Goal: Task Accomplishment & Management: Manage account settings

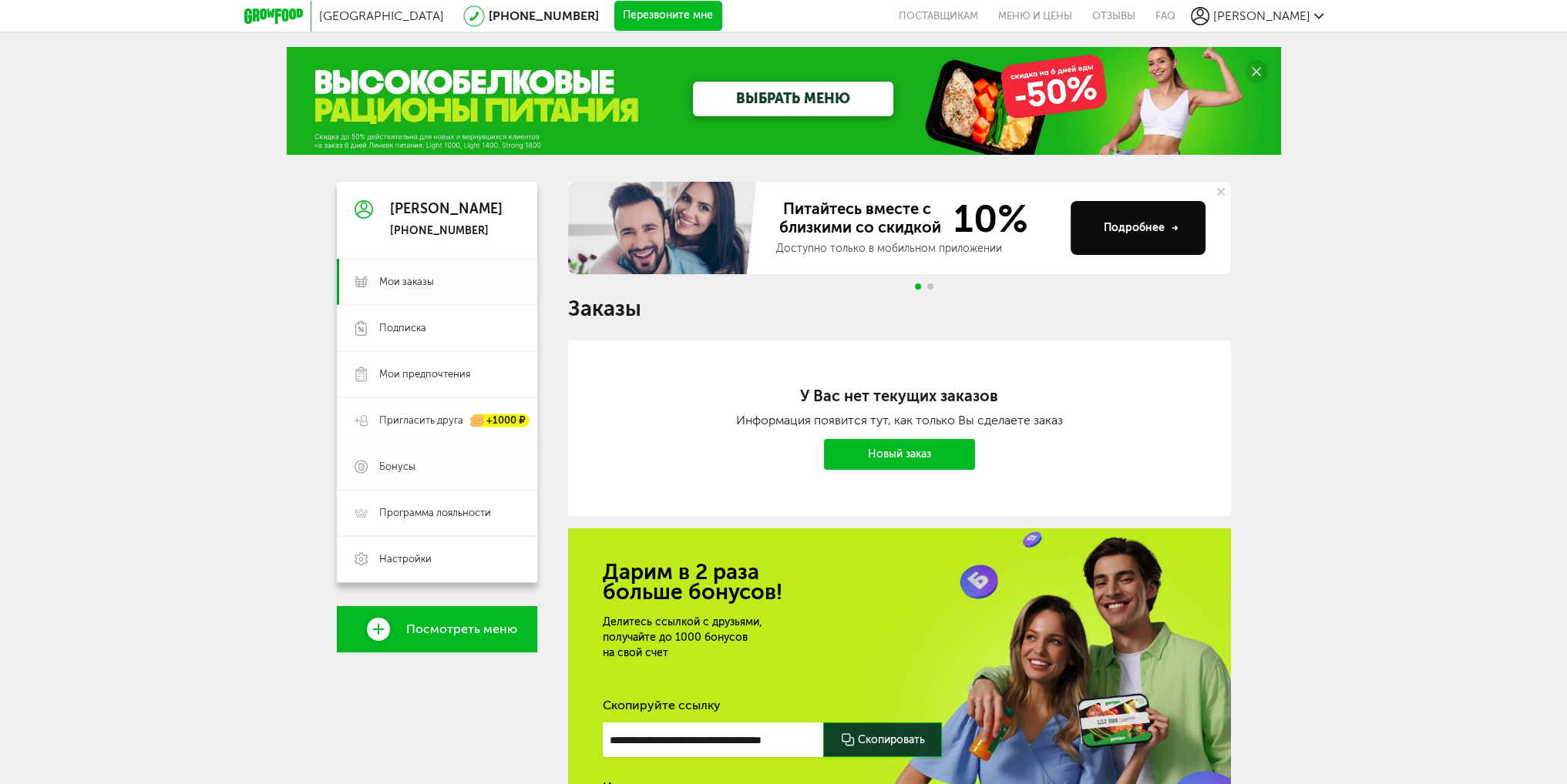
click at [393, 470] on span "Бонусы" at bounding box center [397, 466] width 36 height 13
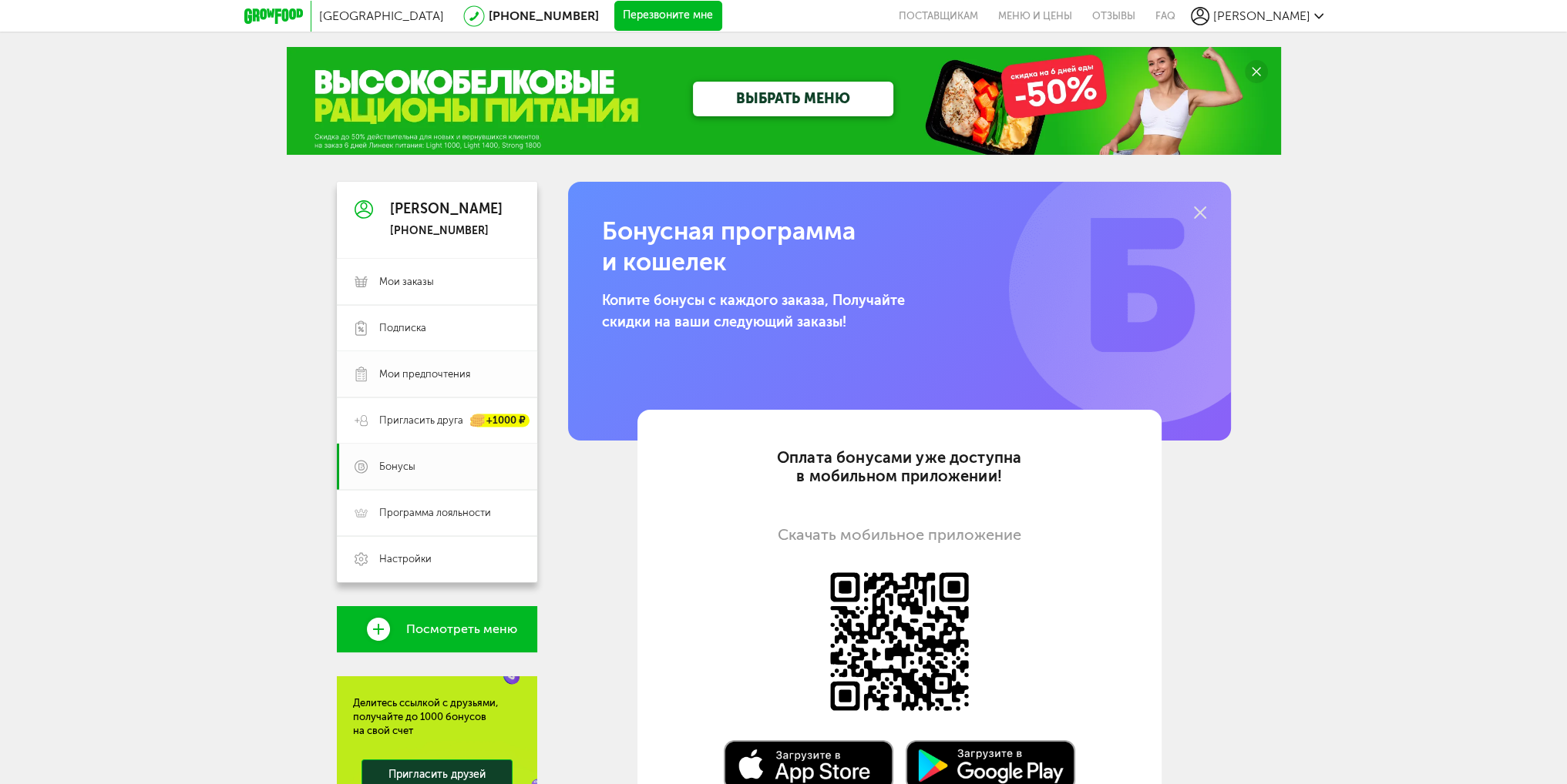
click at [412, 361] on link "Мои предпочтения" at bounding box center [437, 375] width 201 height 47
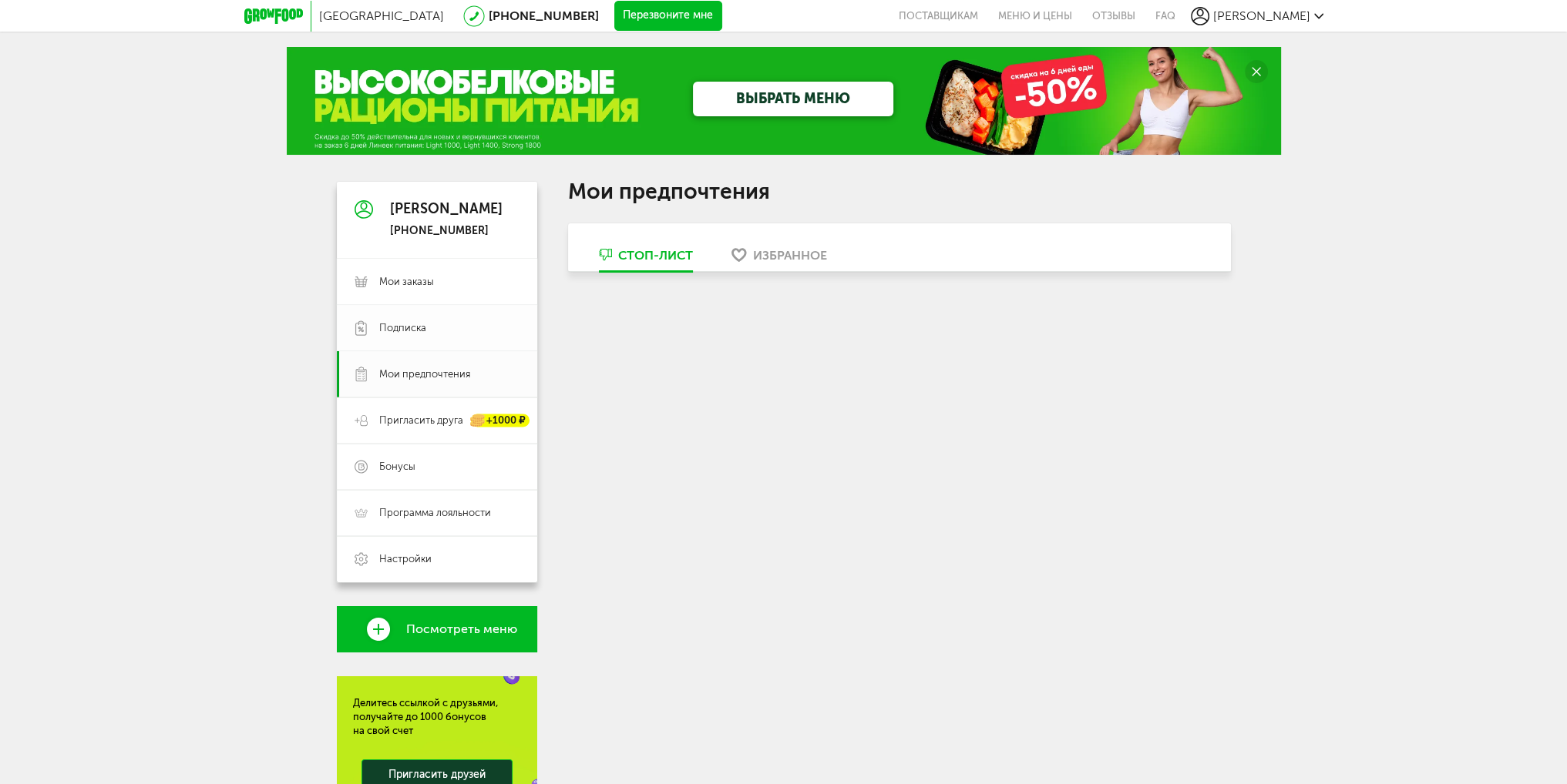
click at [411, 325] on span "Подписка" at bounding box center [403, 327] width 47 height 13
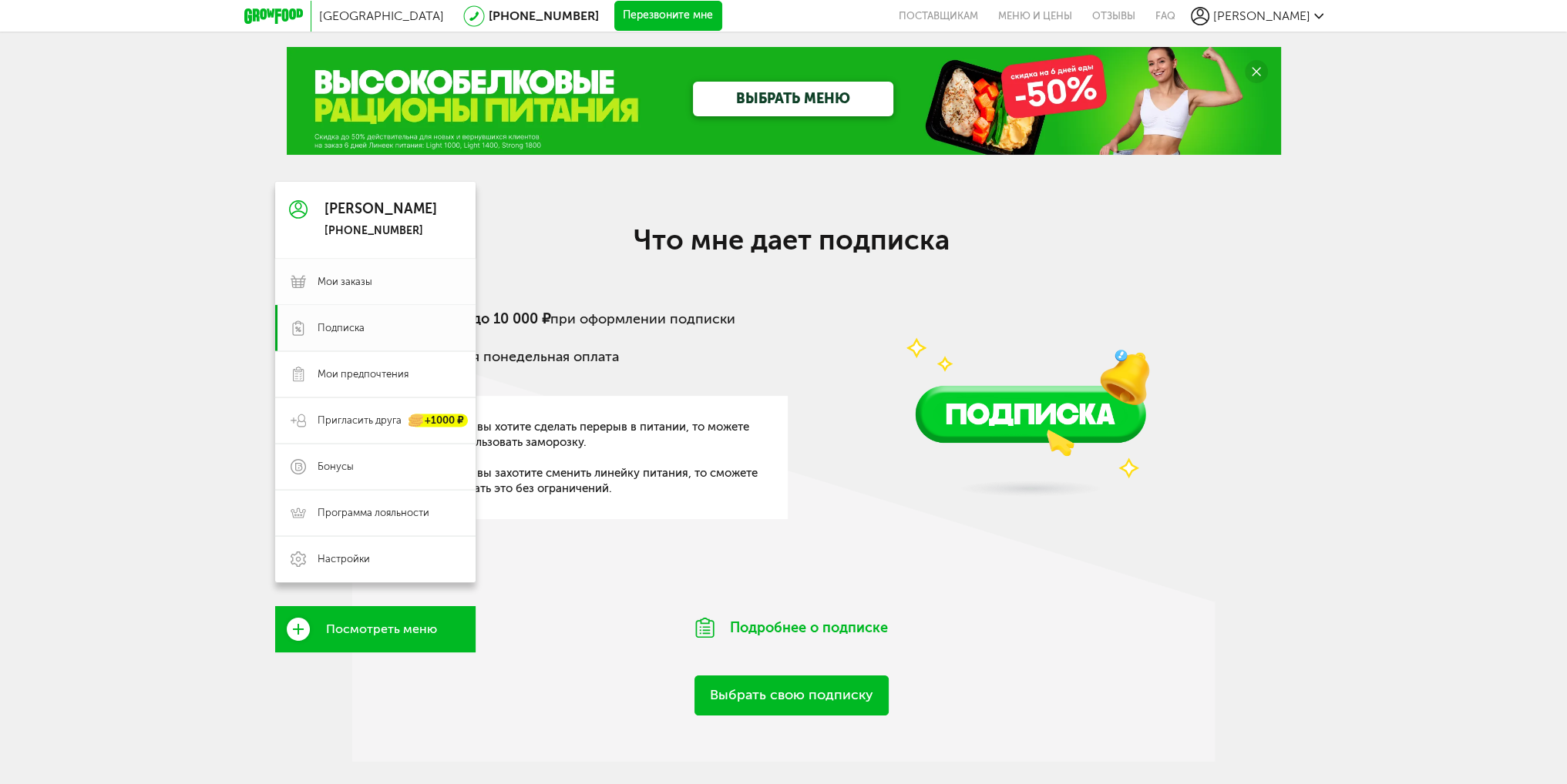
click at [399, 288] on span "Мои заказы" at bounding box center [388, 281] width 143 height 13
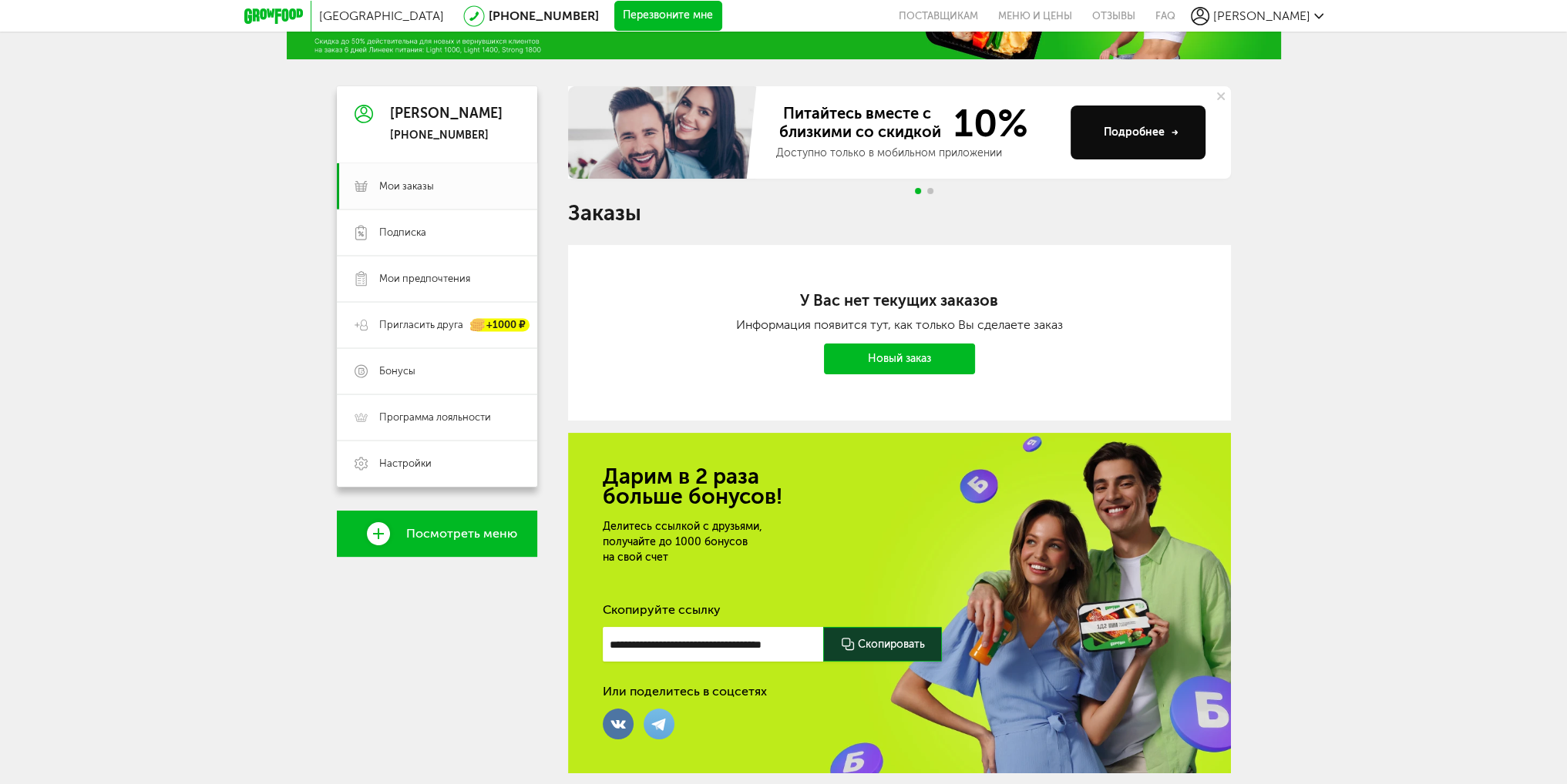
scroll to position [147, 0]
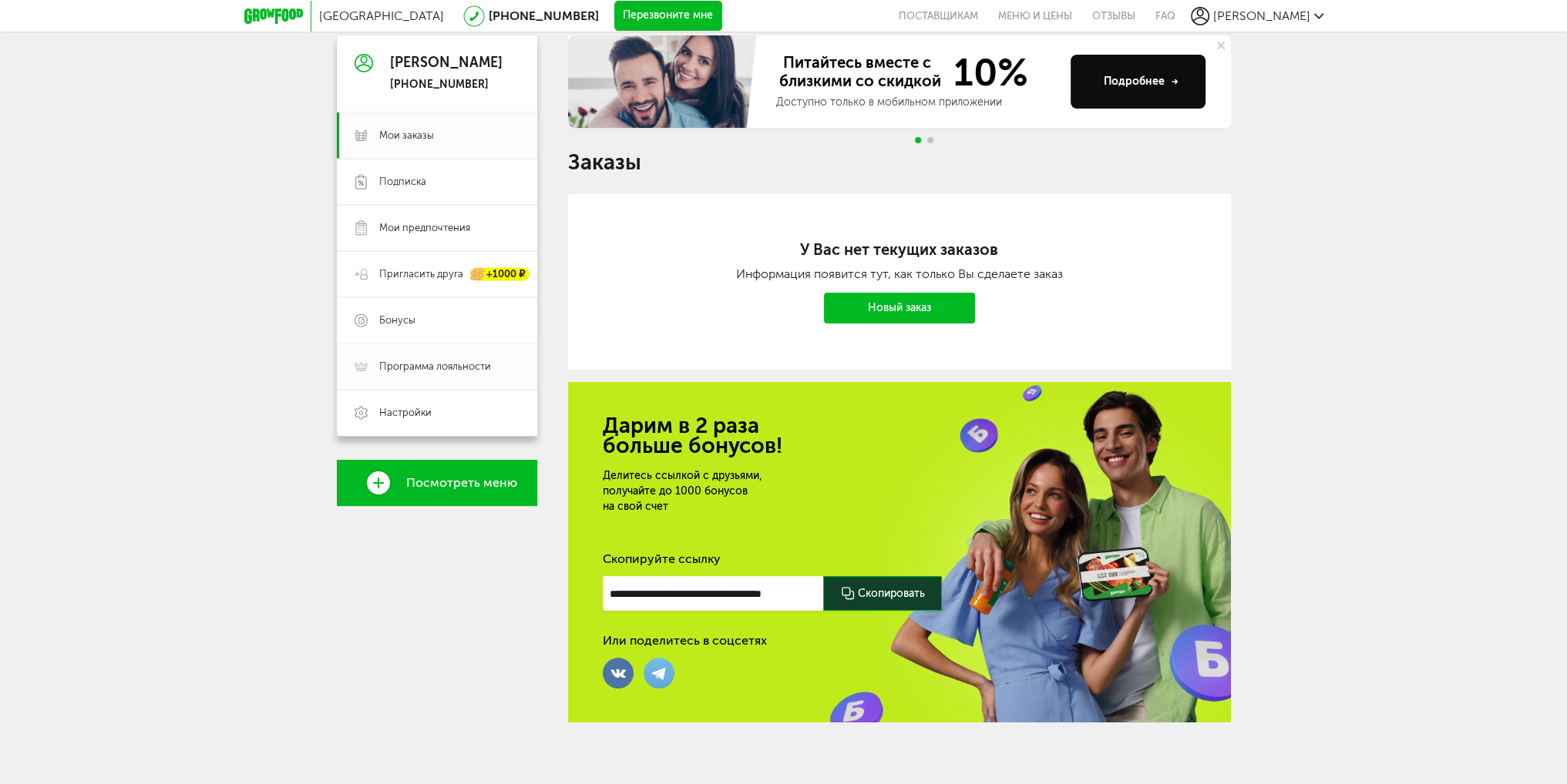
click at [485, 373] on link "Программа лояльности" at bounding box center [437, 366] width 201 height 47
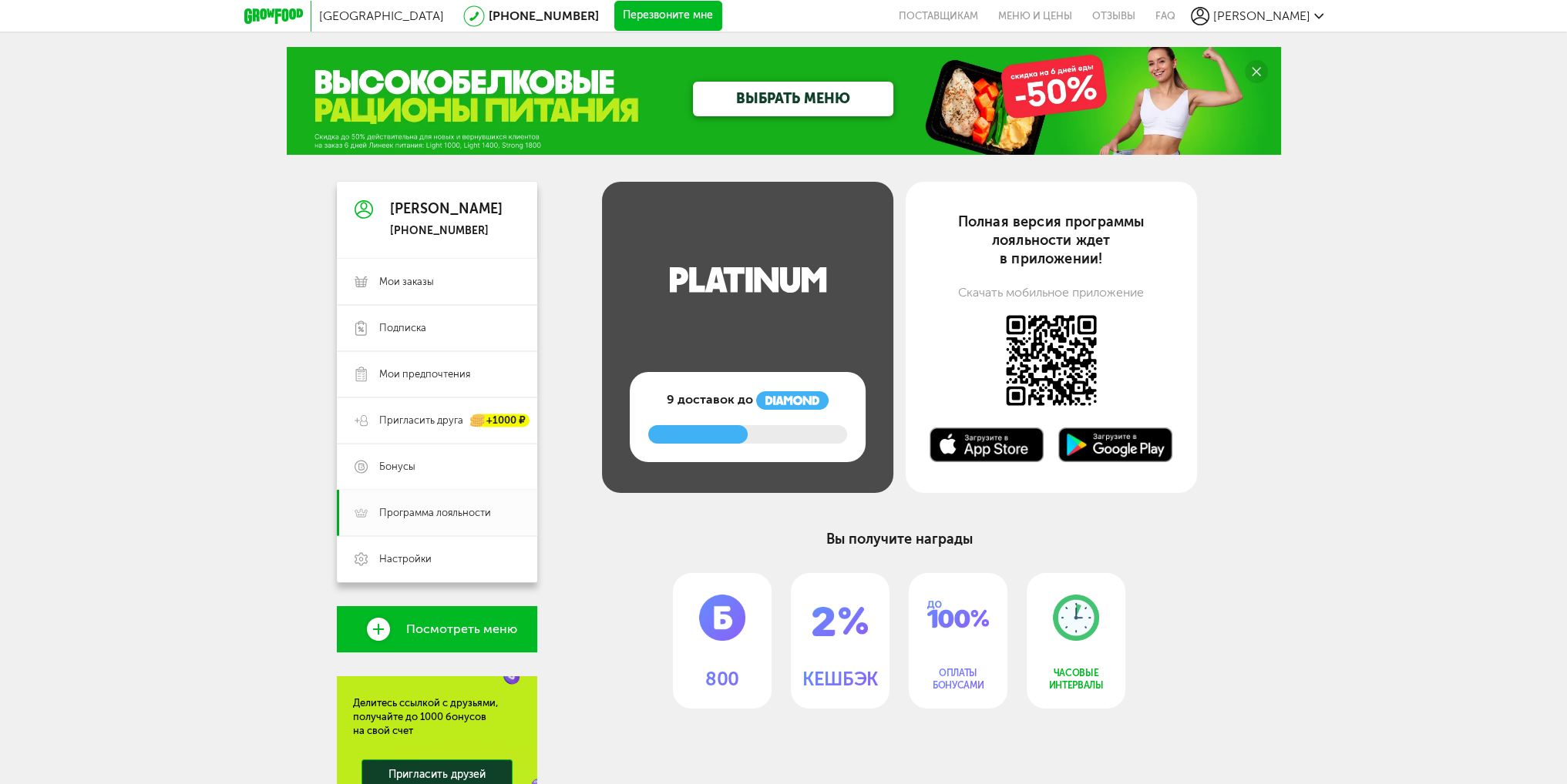
click at [1317, 22] on div "[PERSON_NAME]" at bounding box center [1257, 16] width 133 height 19
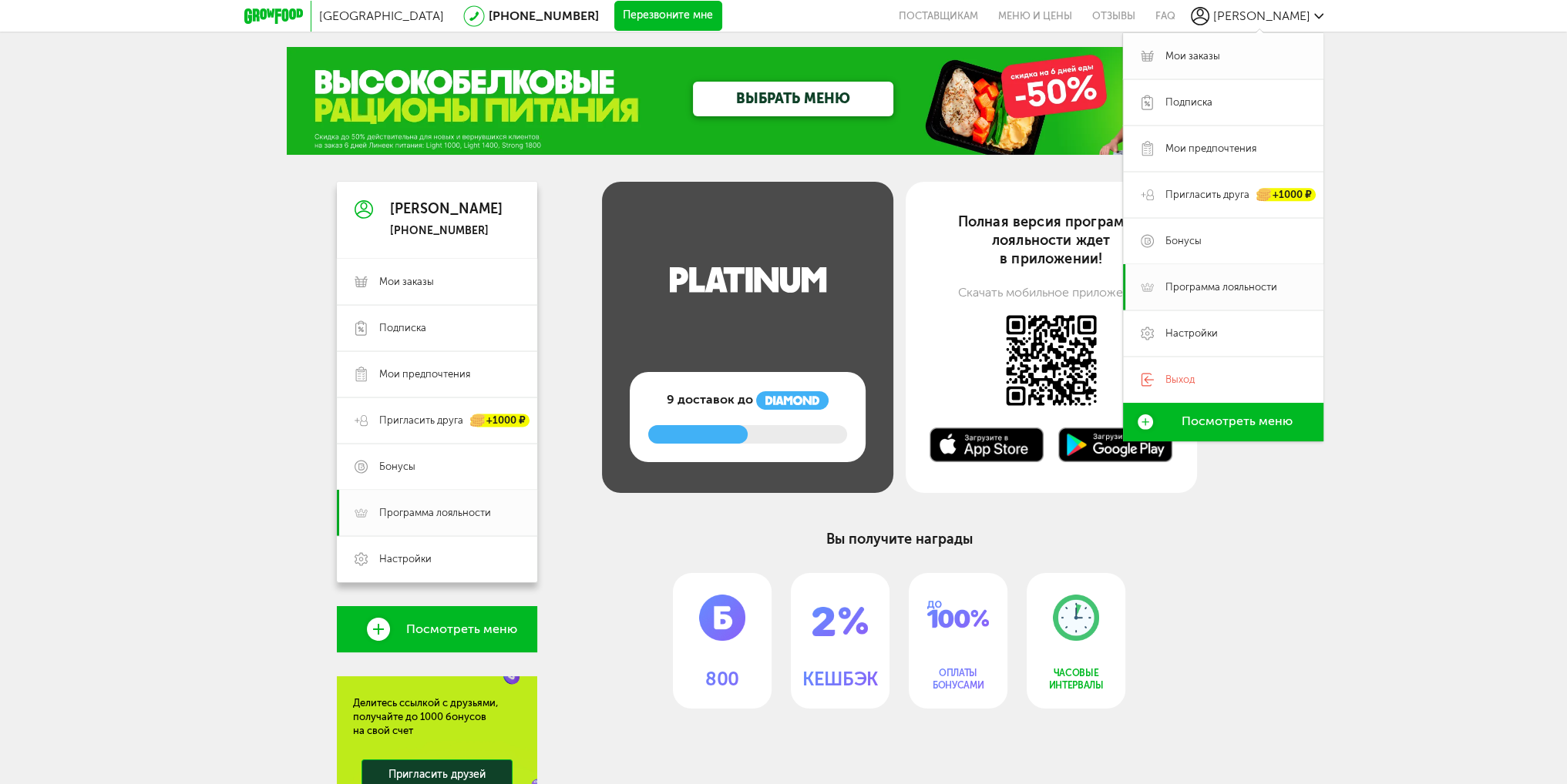
click at [1215, 59] on span "Мои заказы" at bounding box center [1192, 56] width 55 height 13
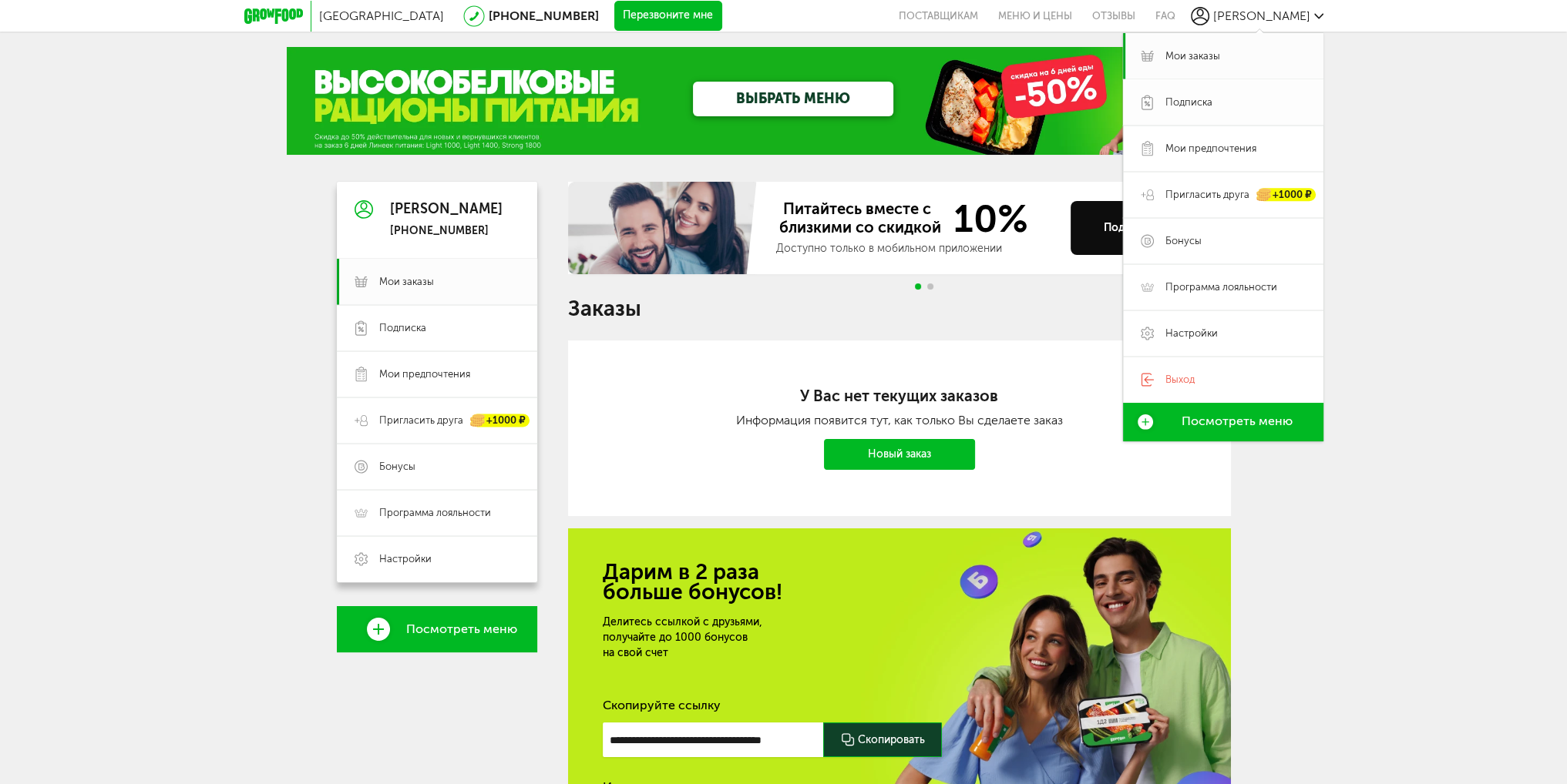
click at [1206, 96] on span "Подписка" at bounding box center [1189, 102] width 47 height 13
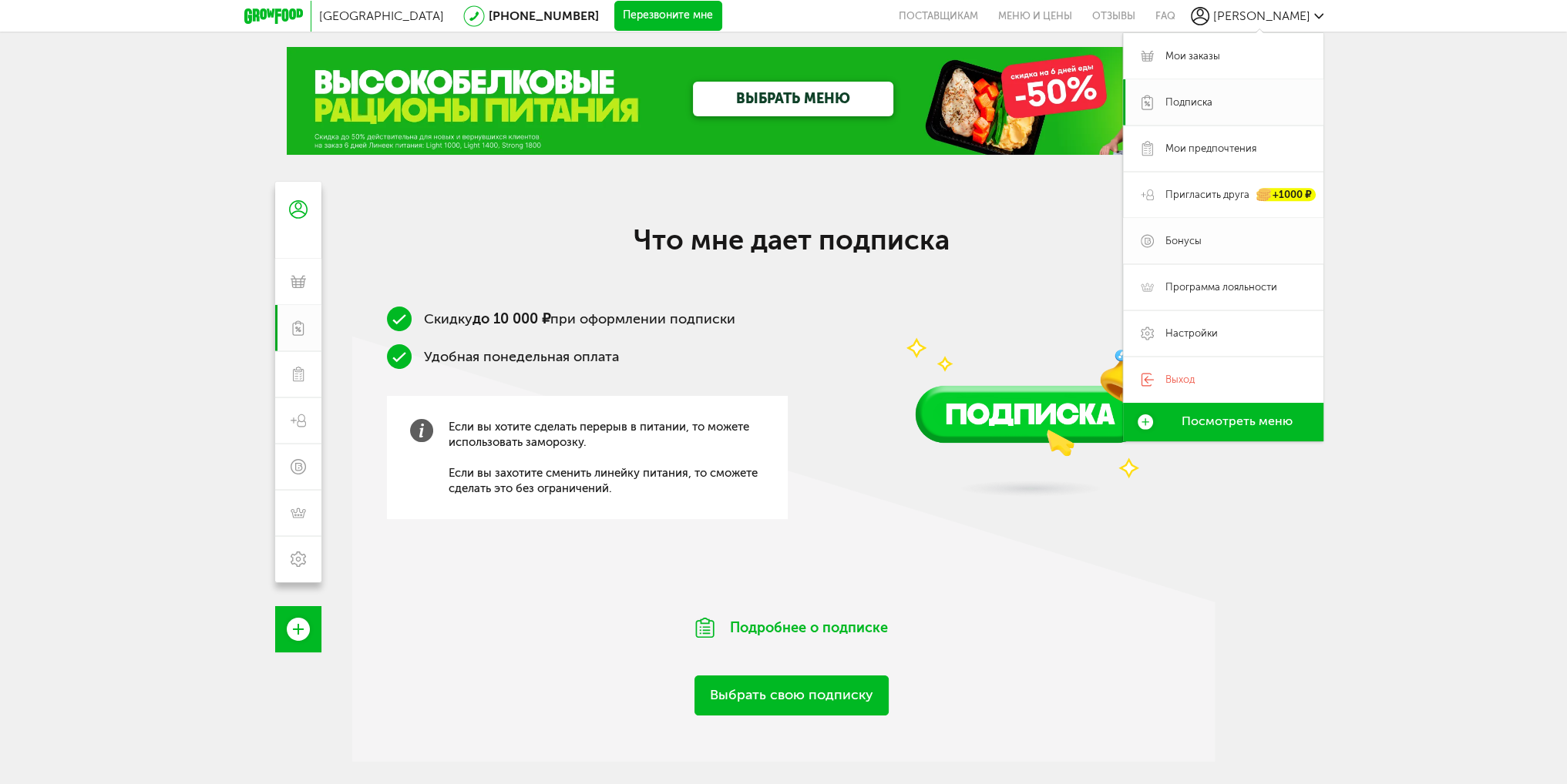
click at [1192, 238] on span "Бонусы" at bounding box center [1183, 240] width 36 height 13
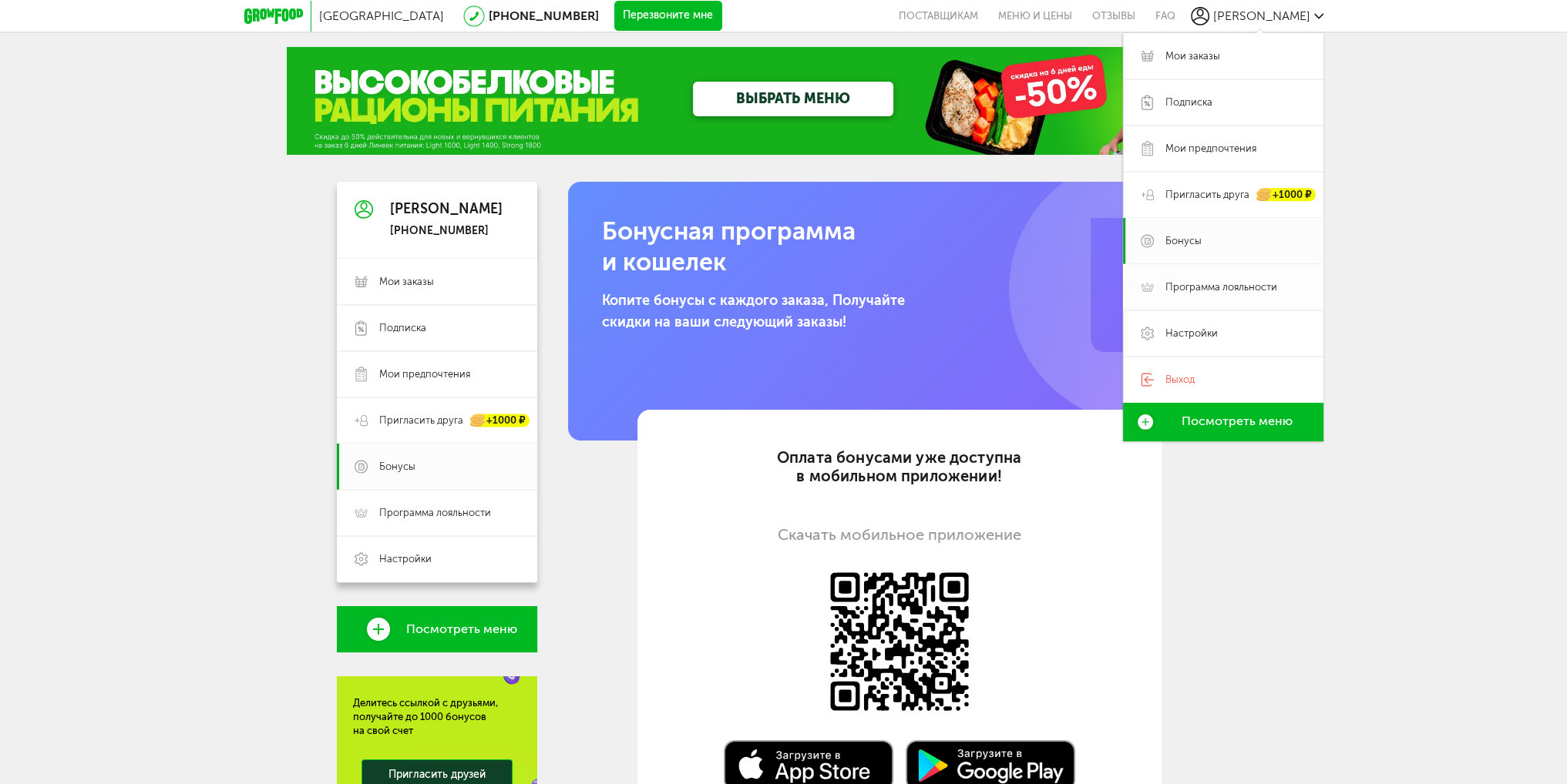
click at [1191, 275] on link "Программа лояльности" at bounding box center [1224, 288] width 201 height 47
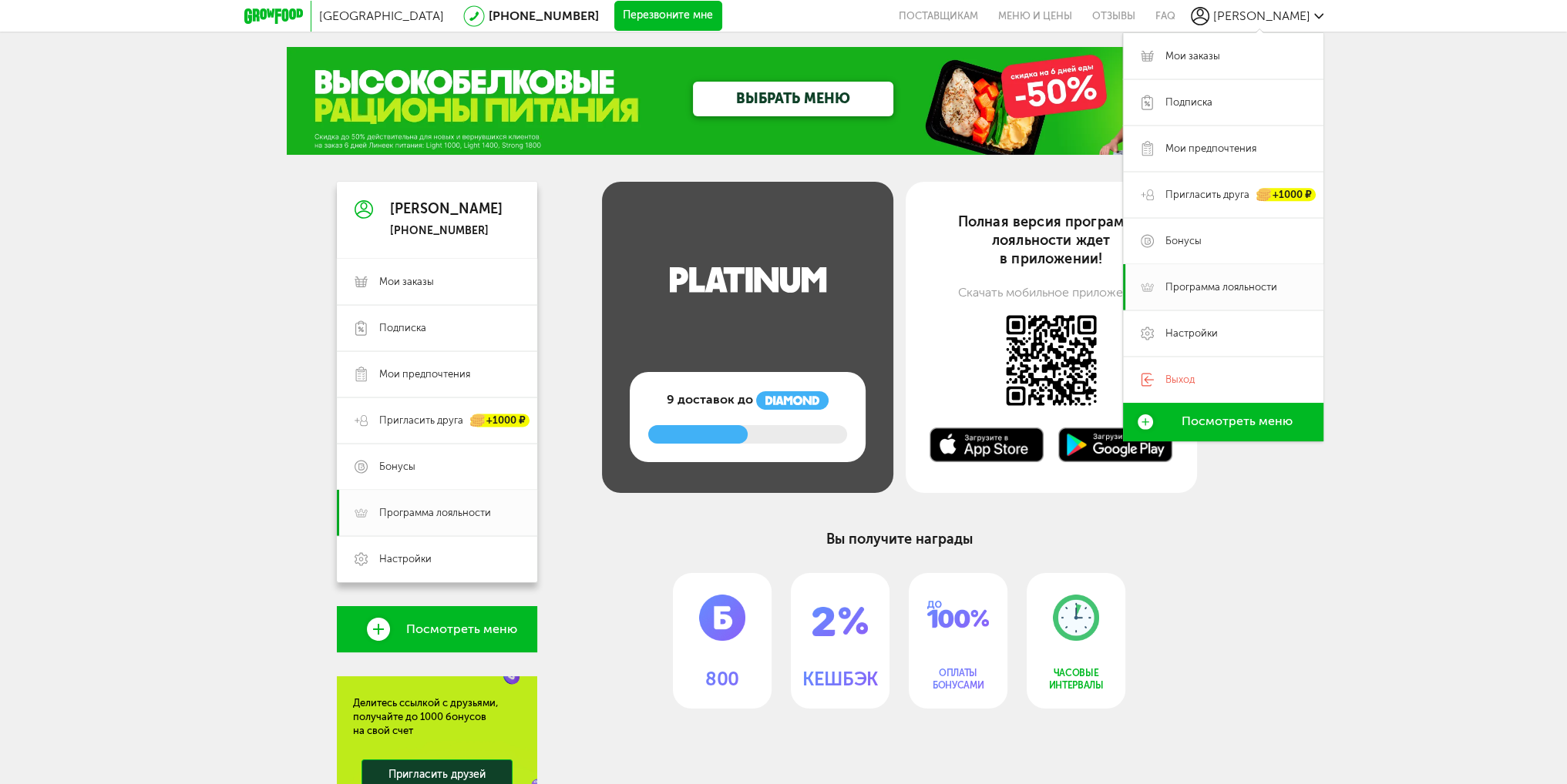
click at [631, 610] on div "800 КЕШБЭК ОПЛАТЫ БОНУСАМИ ЧАСОВЫЕ ИНТЕРВАЛЫ" at bounding box center [899, 641] width 568 height 135
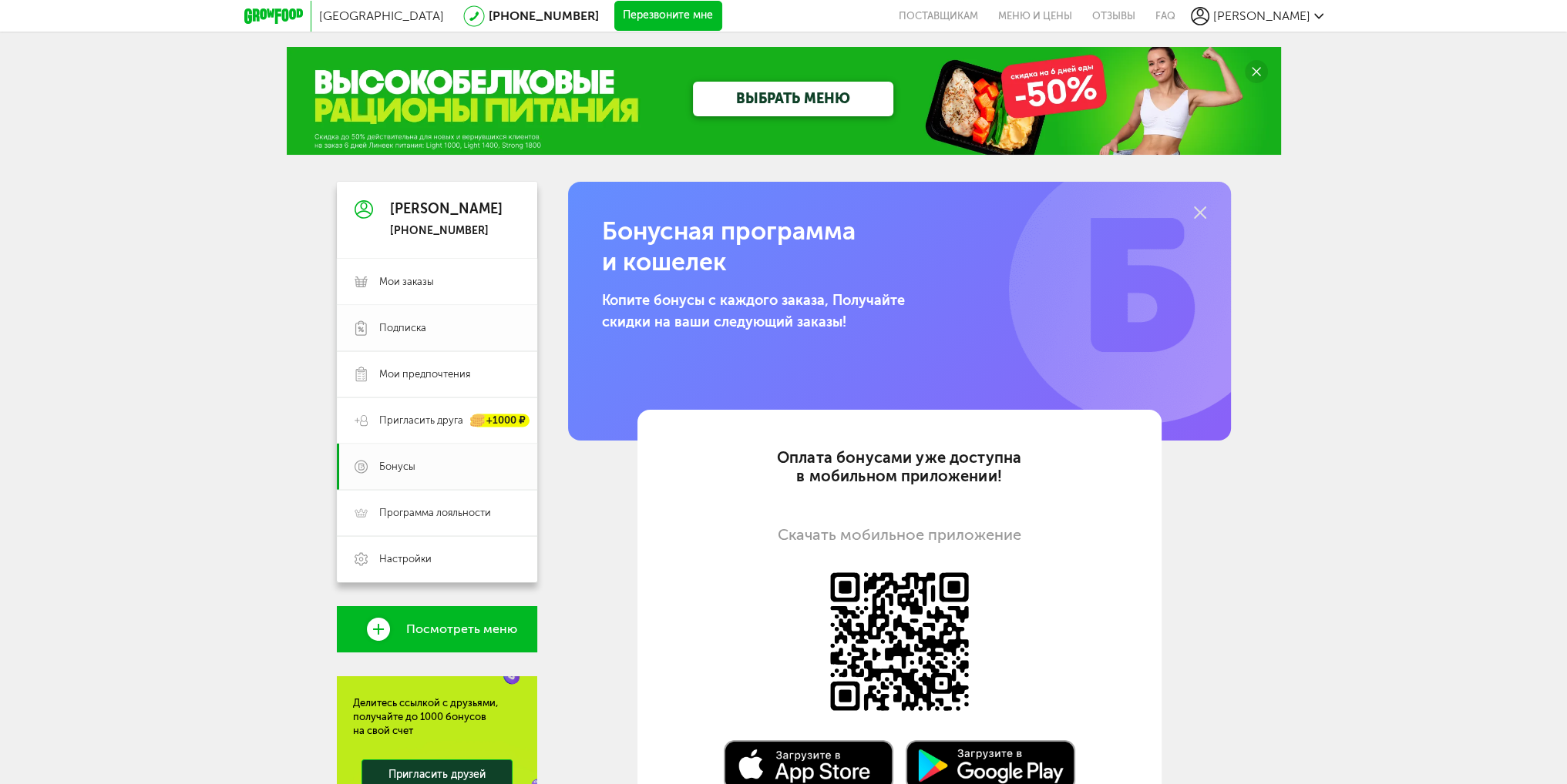
click at [403, 340] on link "Подписка" at bounding box center [437, 328] width 201 height 47
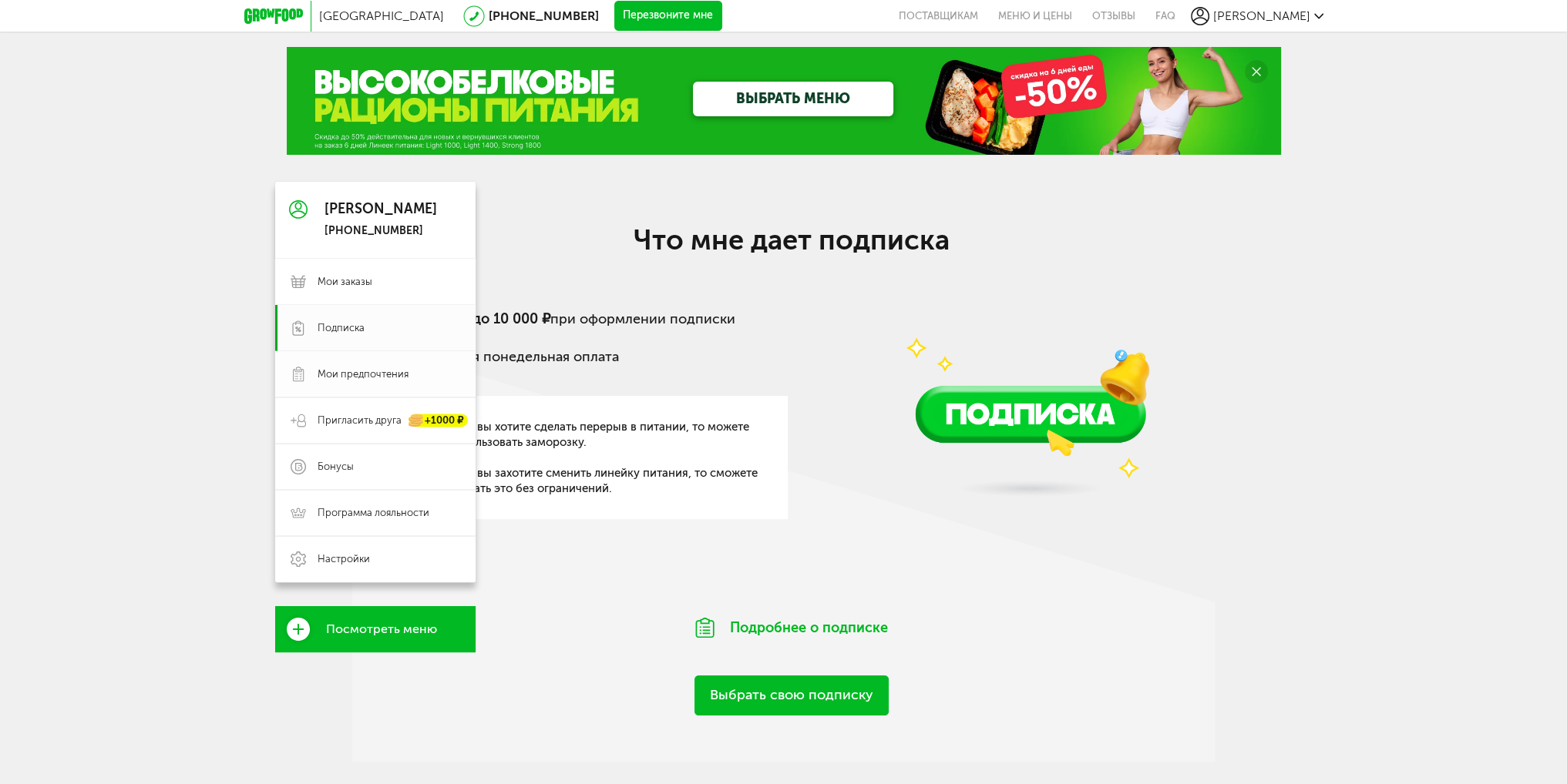
click at [365, 365] on link "Мои предпочтения" at bounding box center [376, 375] width 201 height 47
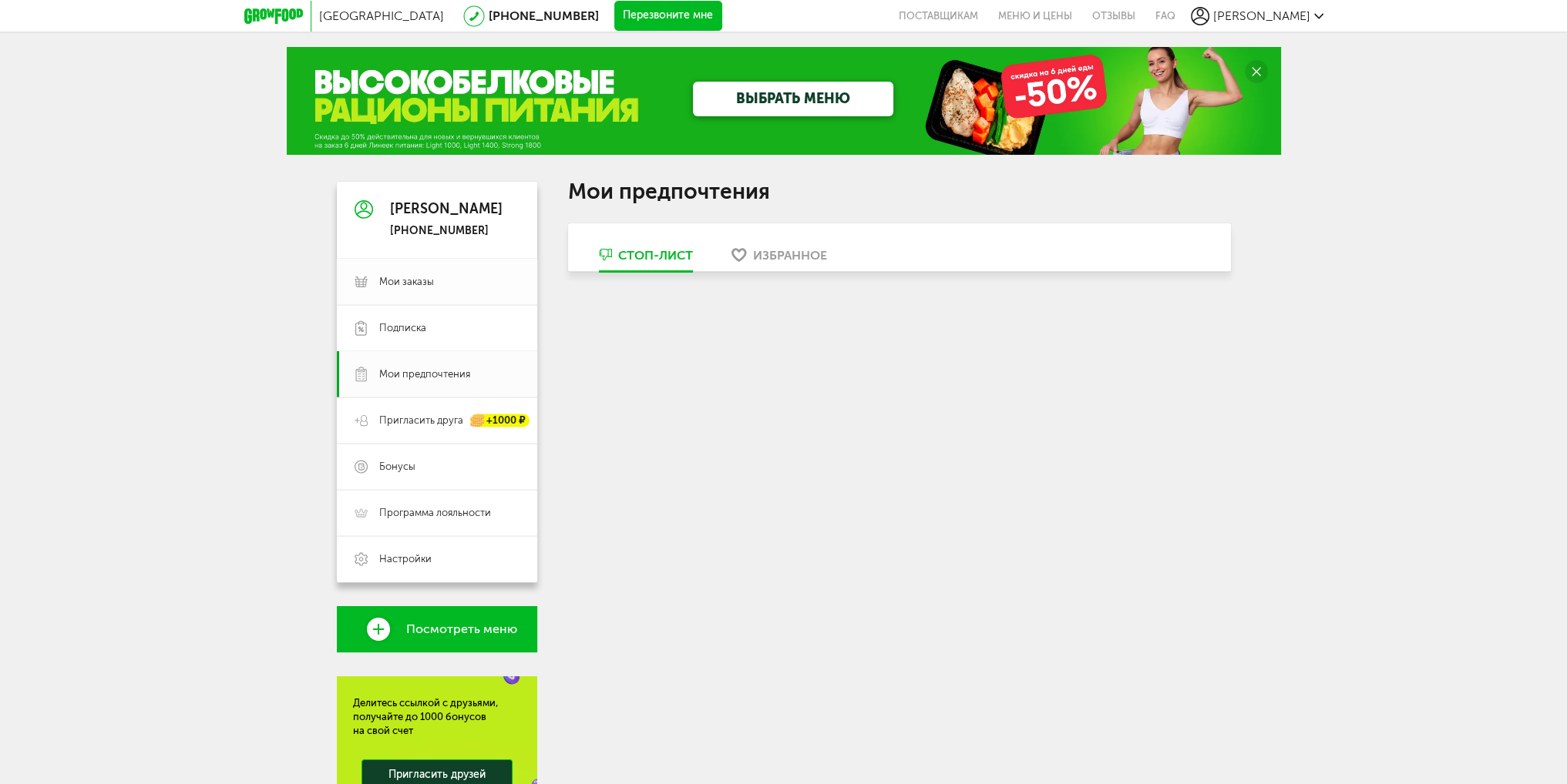
click at [394, 272] on link "Мои заказы" at bounding box center [437, 282] width 201 height 47
